Goal: Transaction & Acquisition: Purchase product/service

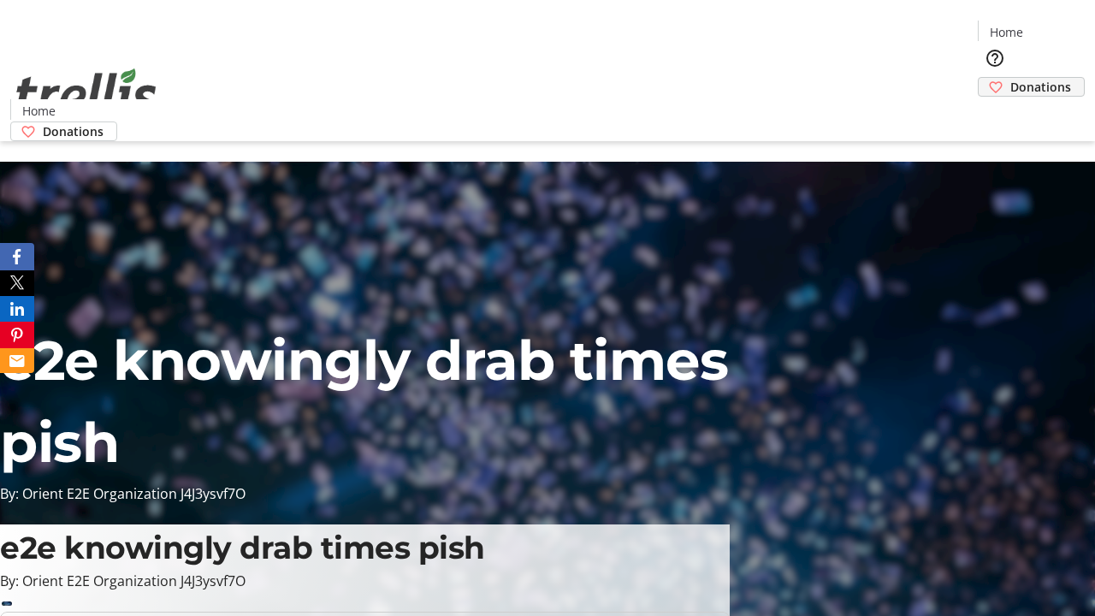
click at [1010, 78] on span "Donations" at bounding box center [1040, 87] width 61 height 18
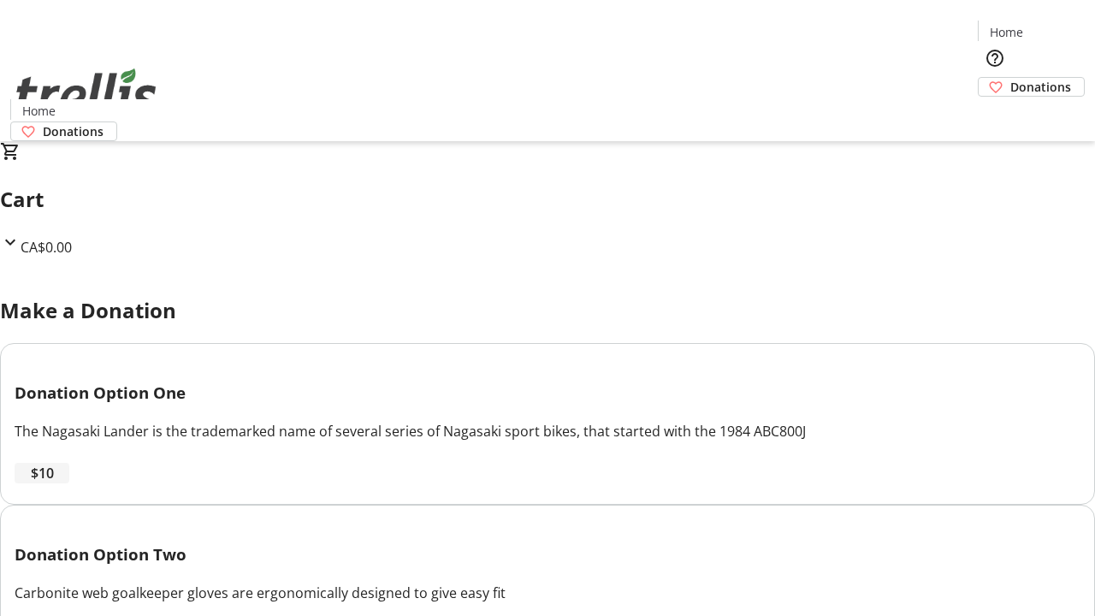
click at [54, 483] on span "$10" at bounding box center [42, 473] width 23 height 21
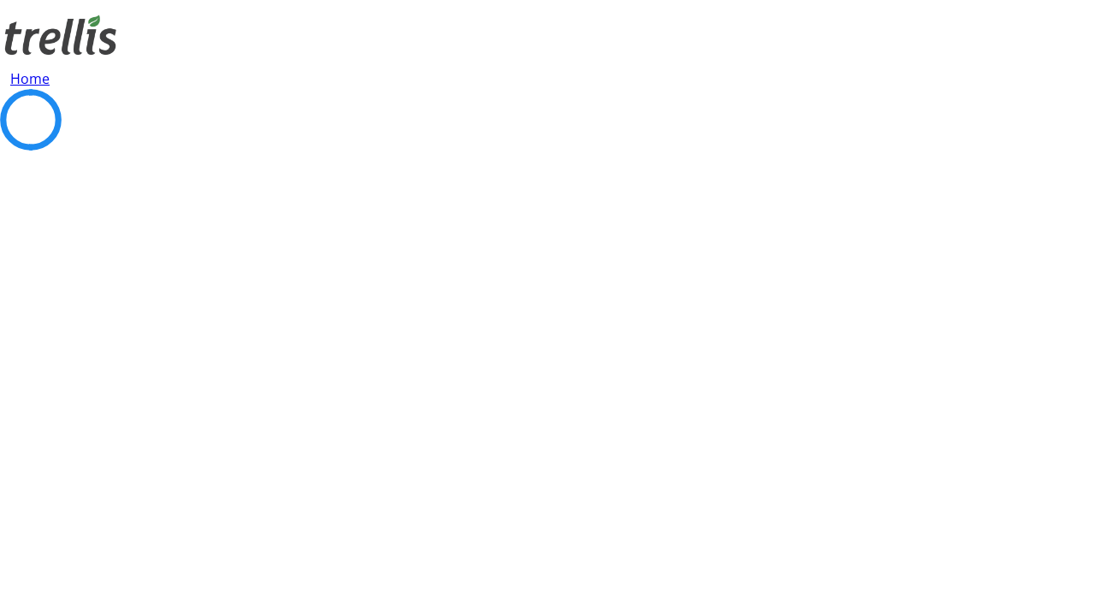
select select "CA"
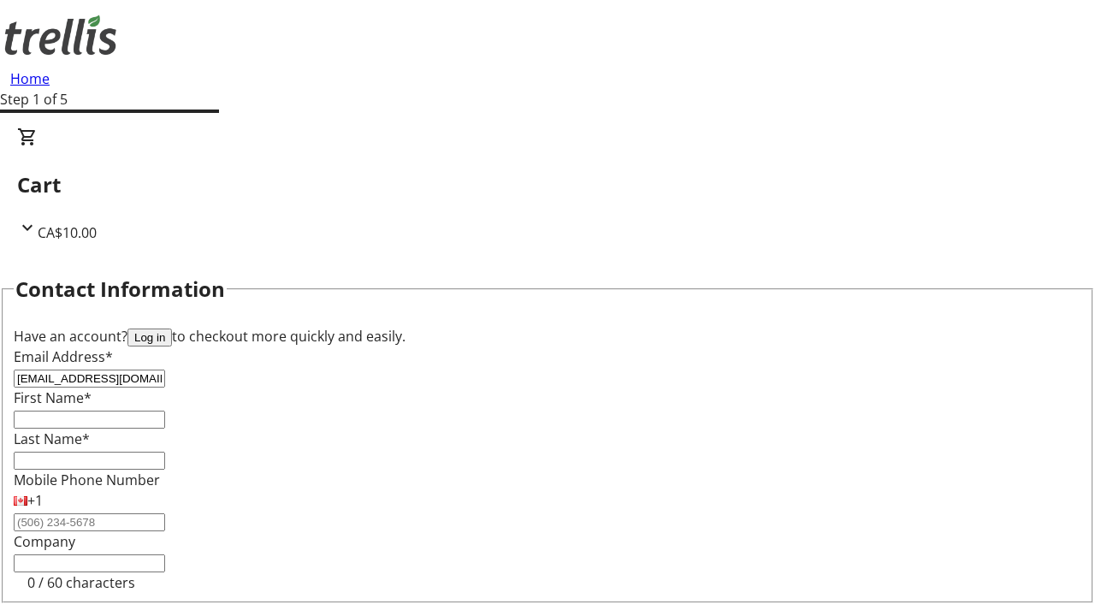
type input "[EMAIL_ADDRESS][DOMAIN_NAME]"
type input "[PERSON_NAME]"
type input "[STREET_ADDRESS][PERSON_NAME]"
type input "Kelowna"
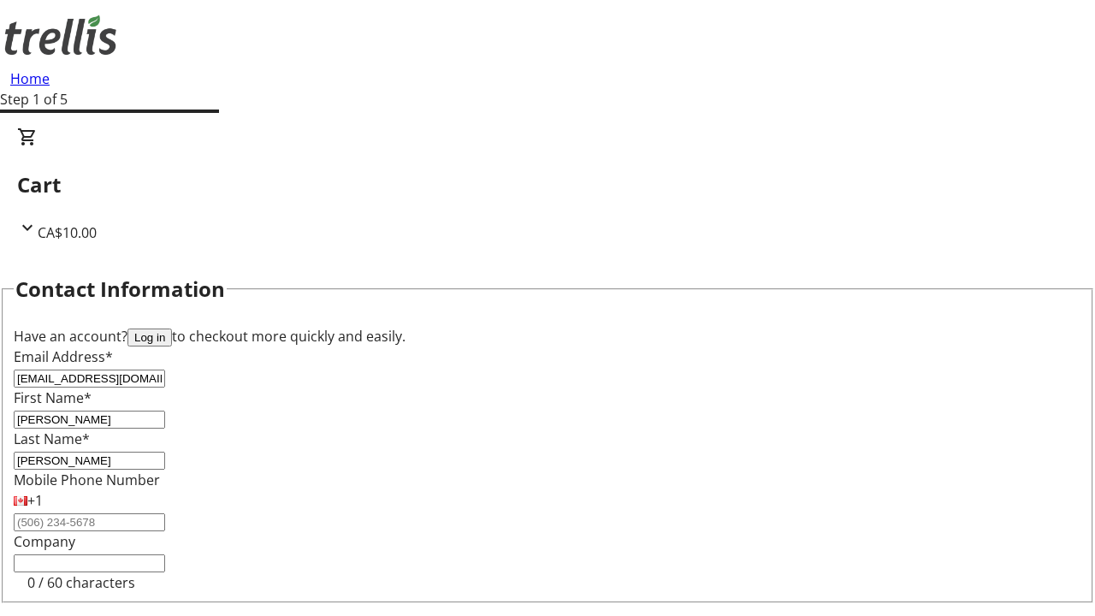
select select "BC"
type input "Kelowna"
type input "V1Y 0C2"
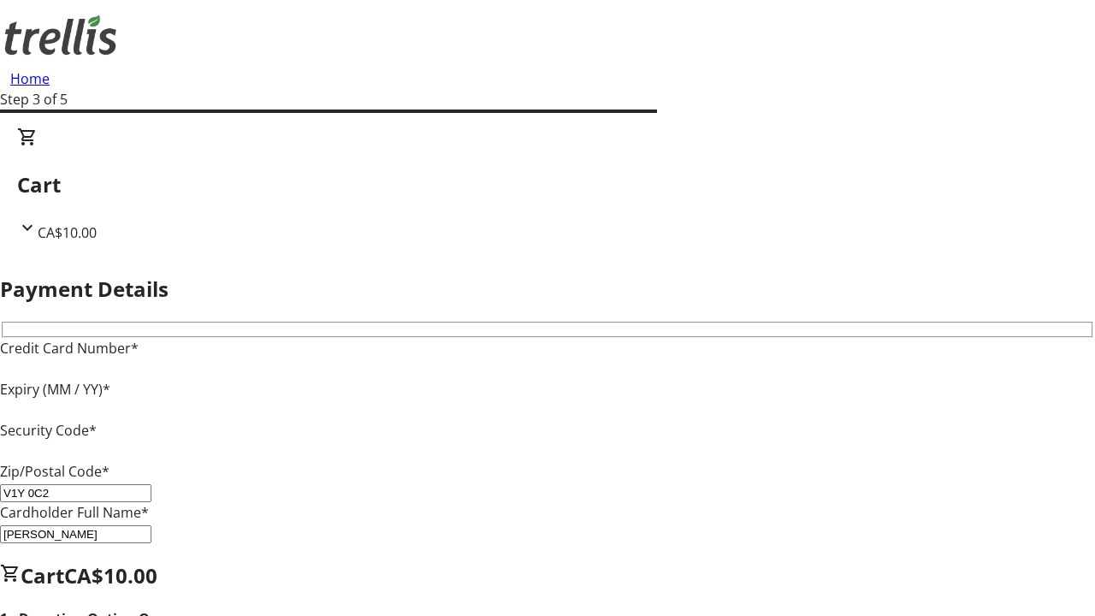
type input "V1Y 0C2"
